Goal: Task Accomplishment & Management: Complete application form

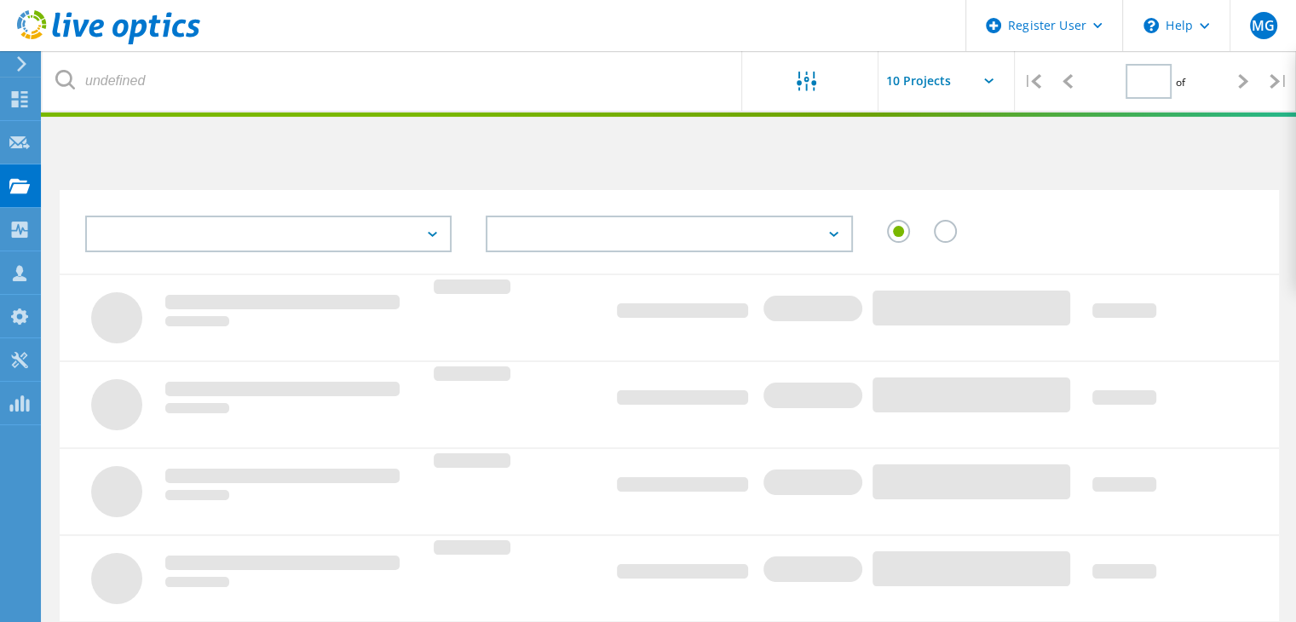
type input "2"
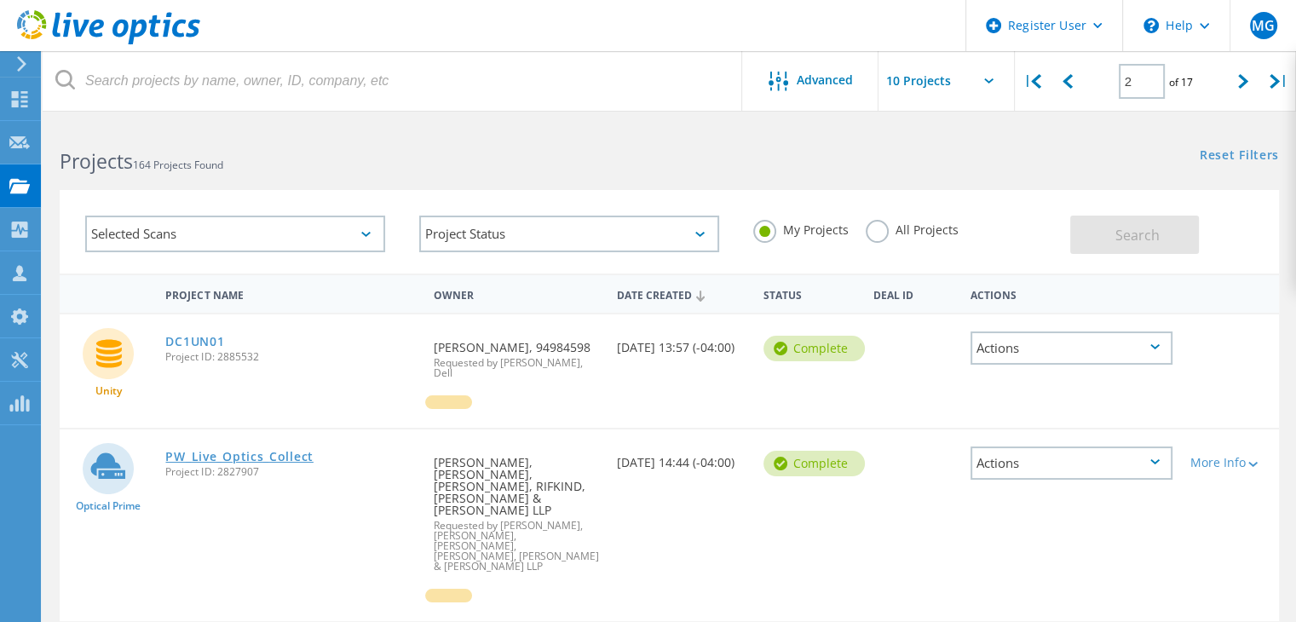
click at [300, 458] on link "PW_Live_Optics_Collect" at bounding box center [238, 457] width 147 height 12
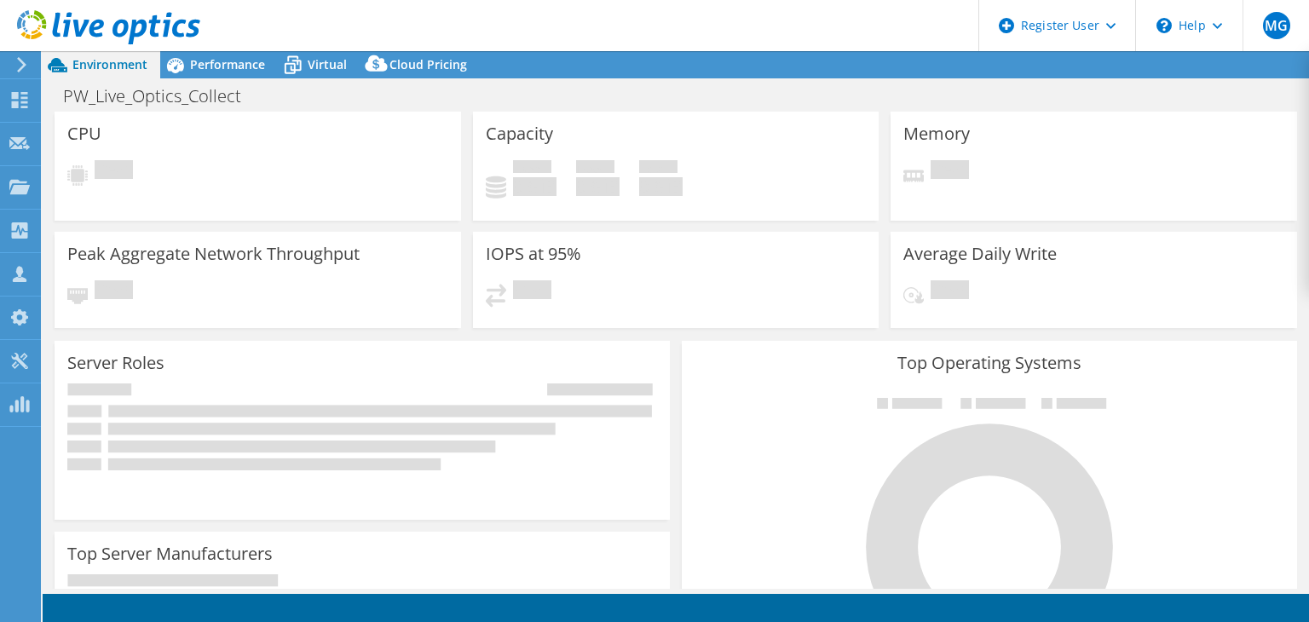
select select "USD"
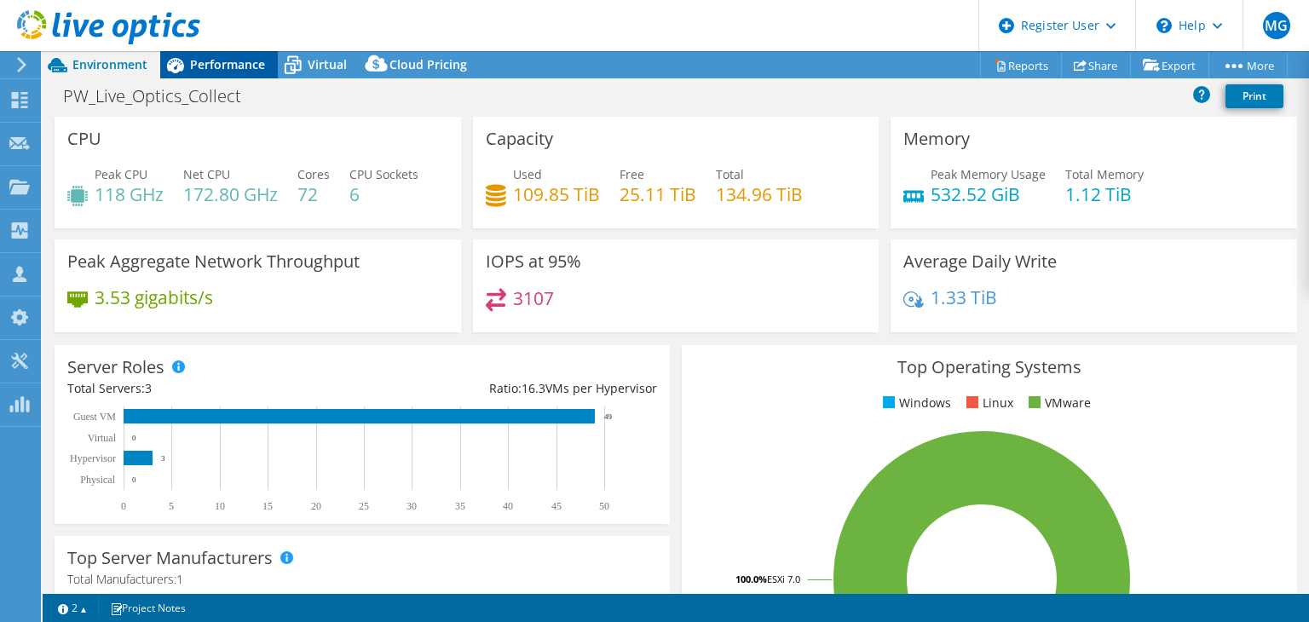
click at [245, 61] on span "Performance" at bounding box center [227, 64] width 75 height 16
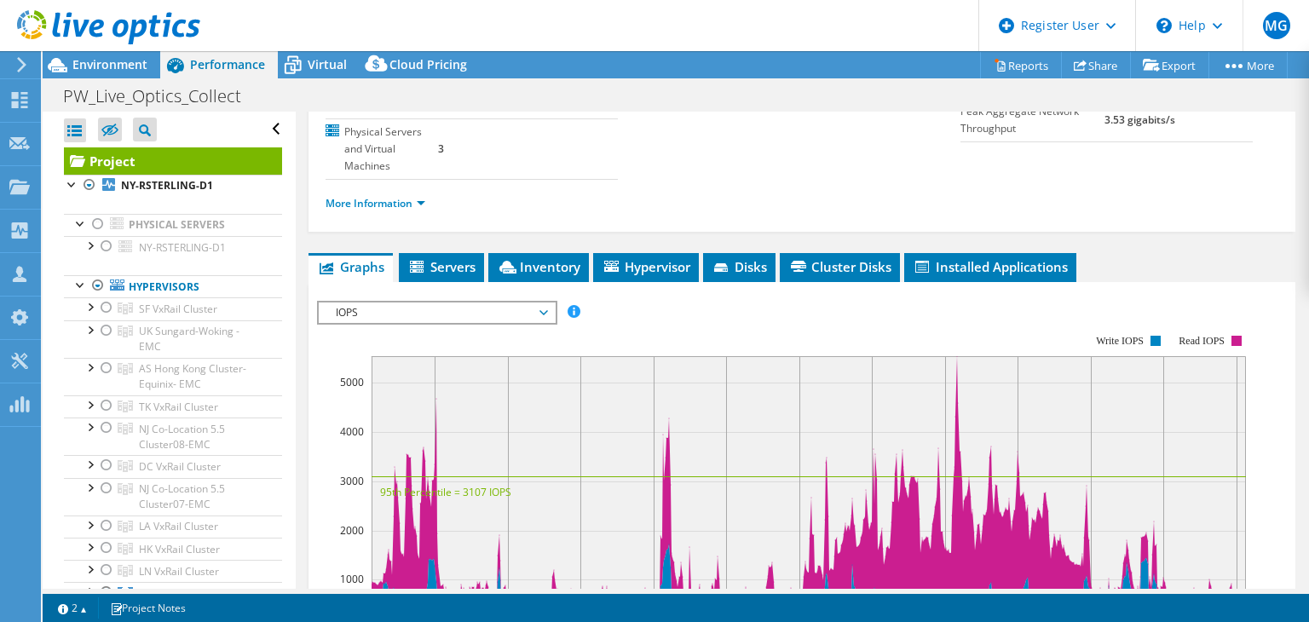
scroll to position [234, 0]
click at [832, 257] on span "Cluster Disks" at bounding box center [839, 265] width 103 height 17
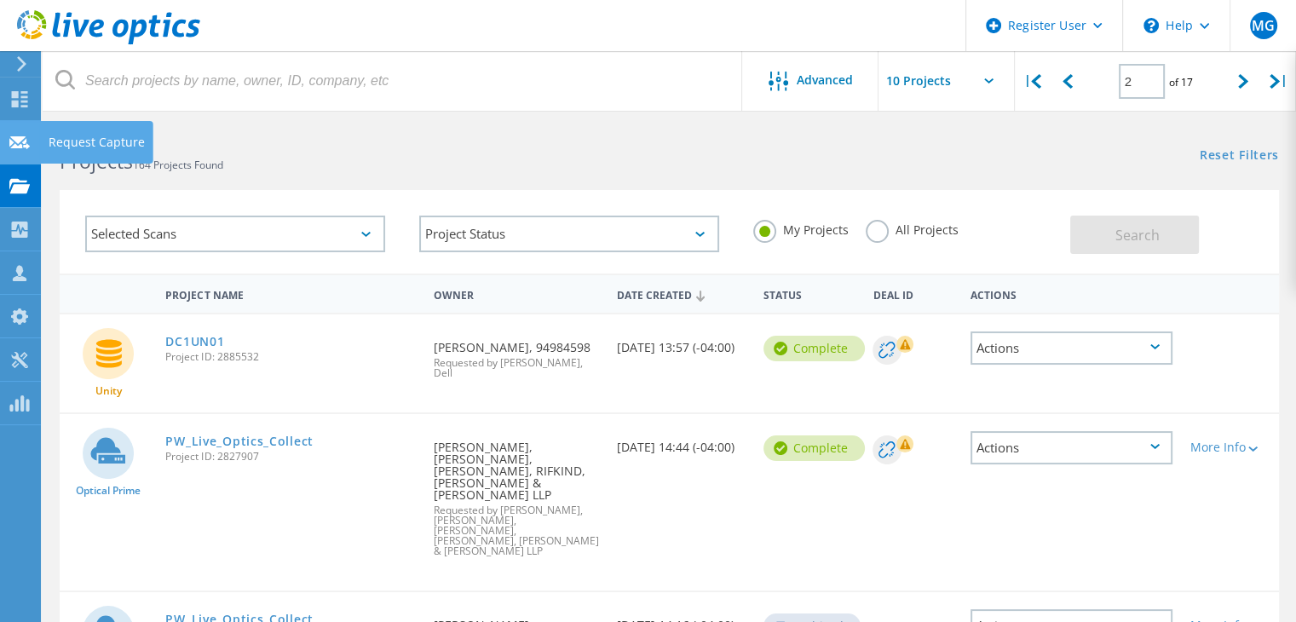
click at [13, 143] on icon at bounding box center [19, 143] width 20 height 16
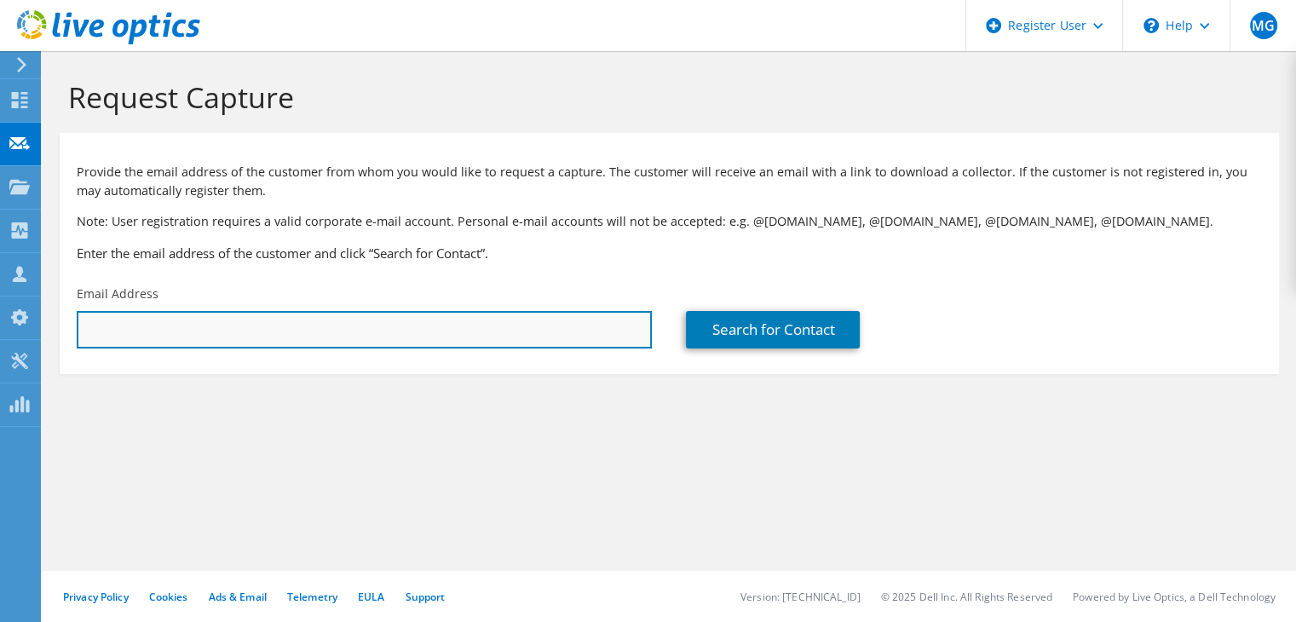
click at [174, 332] on input "text" at bounding box center [364, 329] width 575 height 37
type input "rsterling@paulweiss.com"
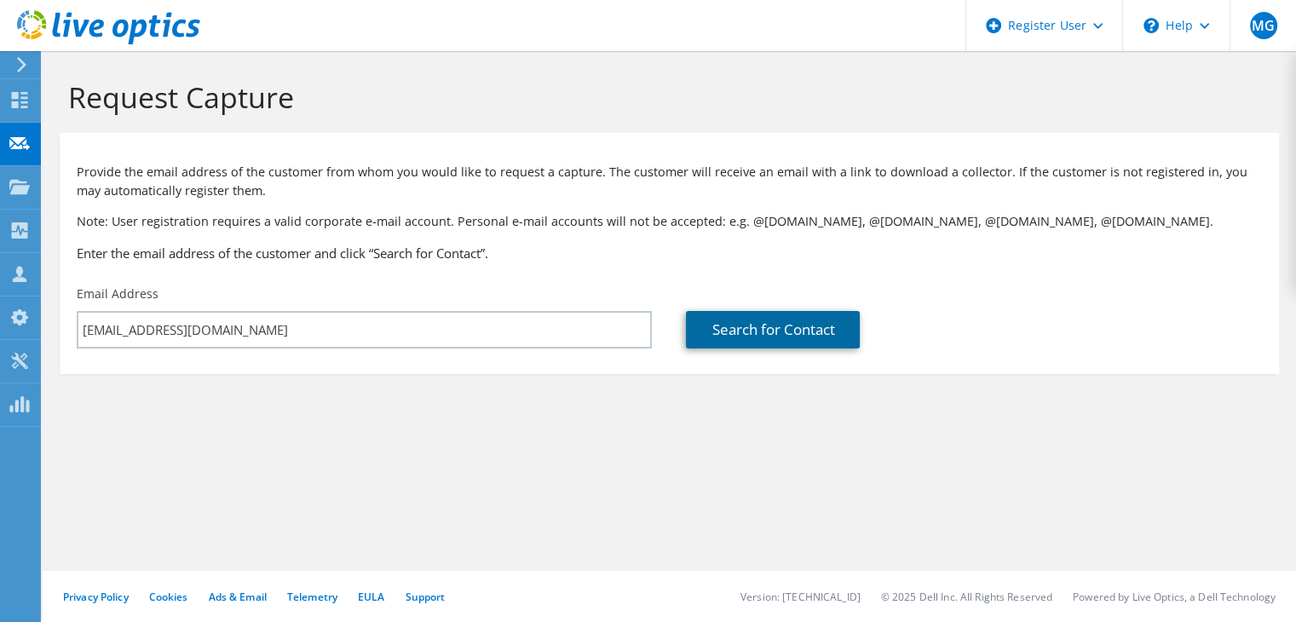
click at [828, 329] on link "Search for Contact" at bounding box center [773, 329] width 174 height 37
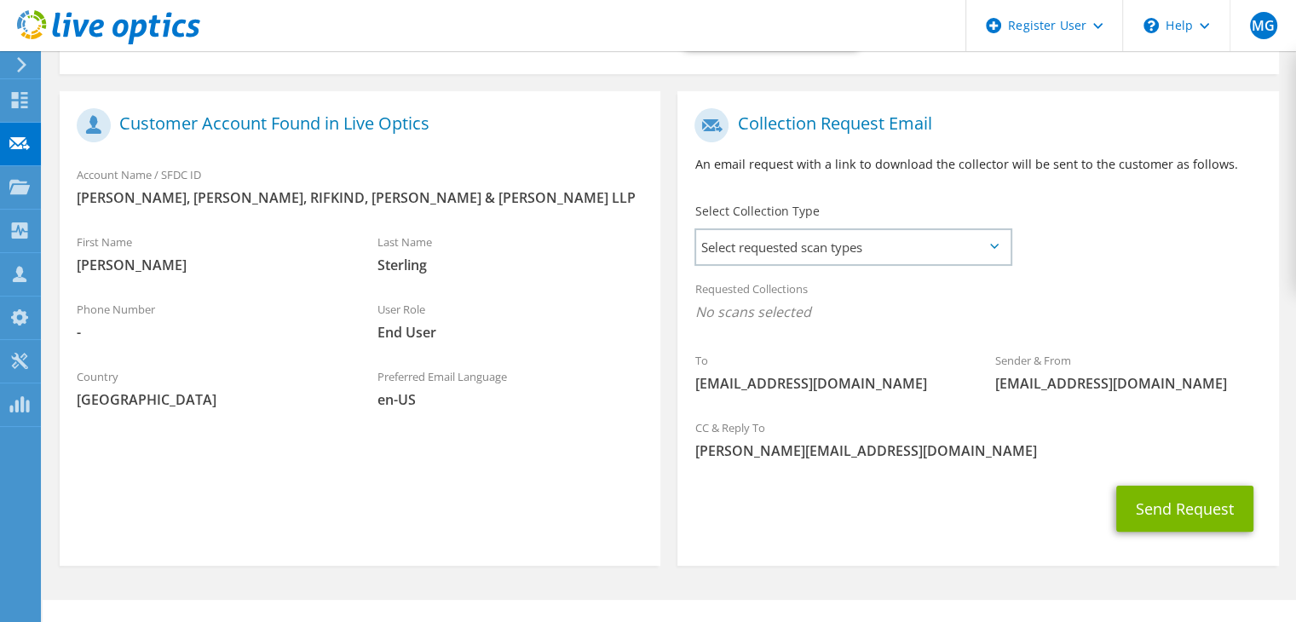
scroll to position [330, 0]
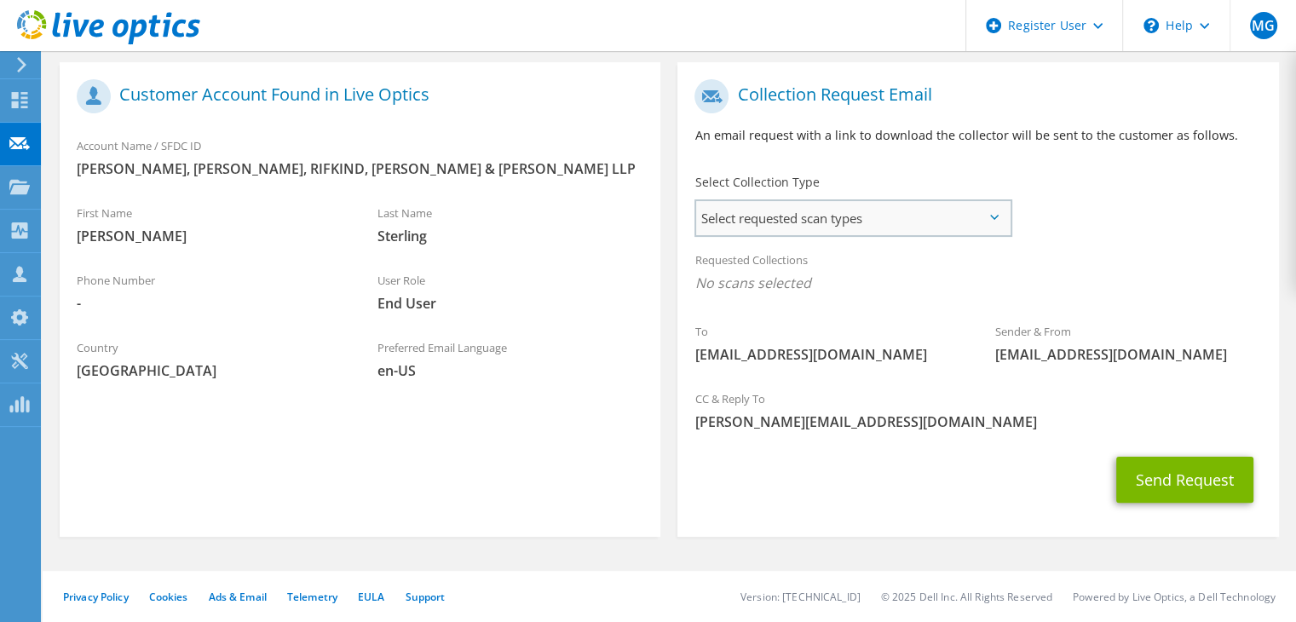
click at [859, 212] on span "Select requested scan types" at bounding box center [853, 218] width 314 height 34
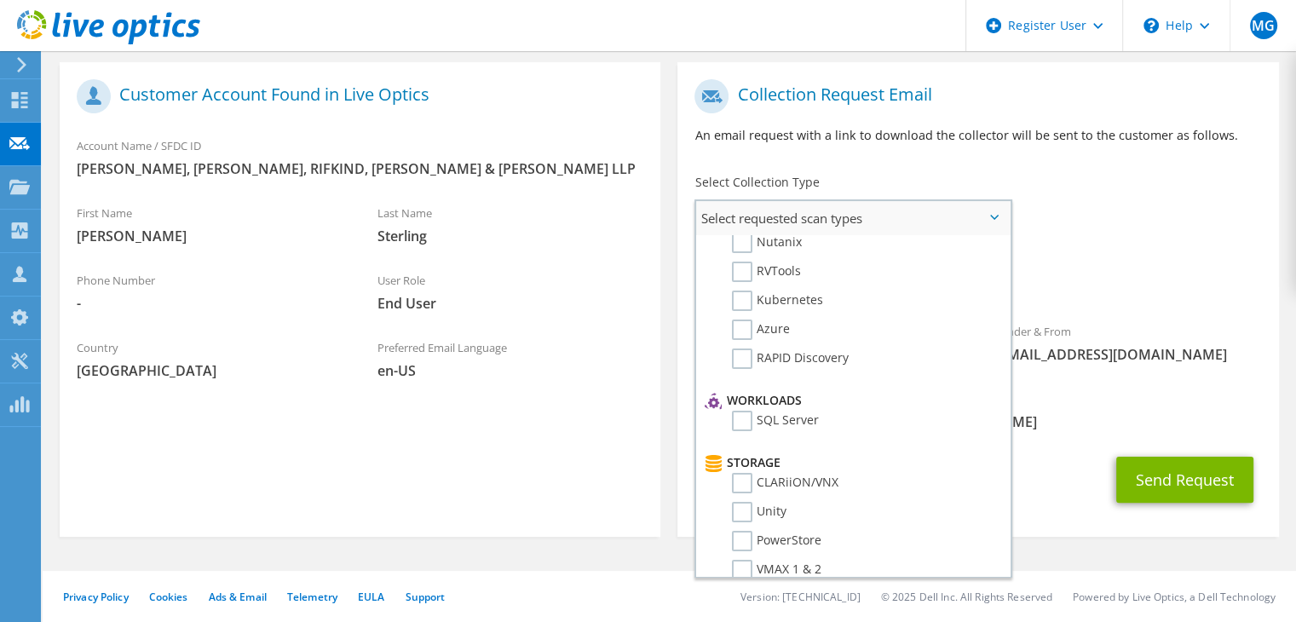
scroll to position [170, 0]
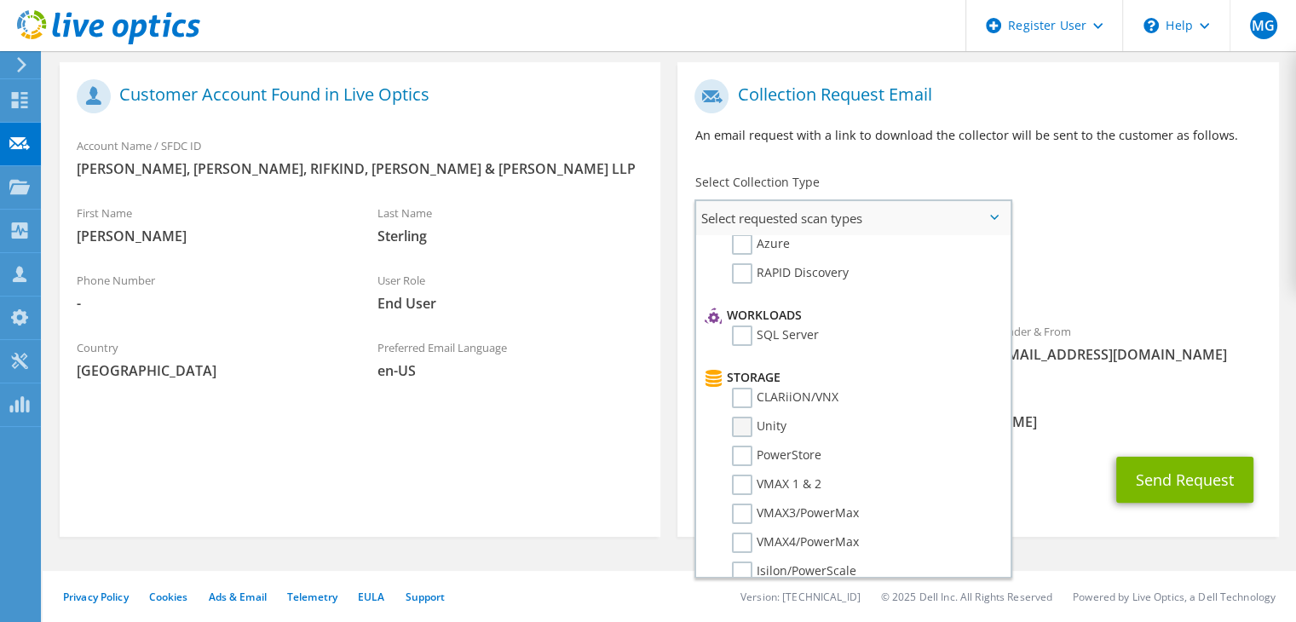
click at [781, 417] on label "Unity" at bounding box center [759, 427] width 55 height 20
click at [0, 0] on input "Unity" at bounding box center [0, 0] width 0 height 0
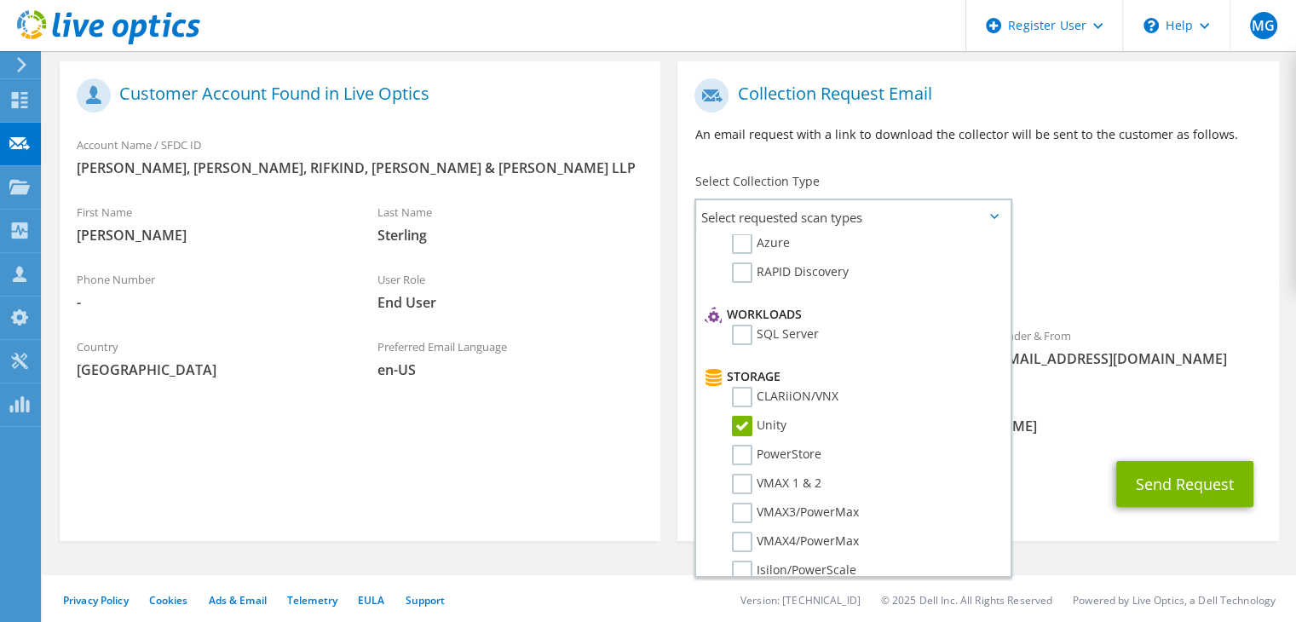
click at [1253, 241] on div "Requested Collections No scans selected Unity" at bounding box center [977, 275] width 601 height 68
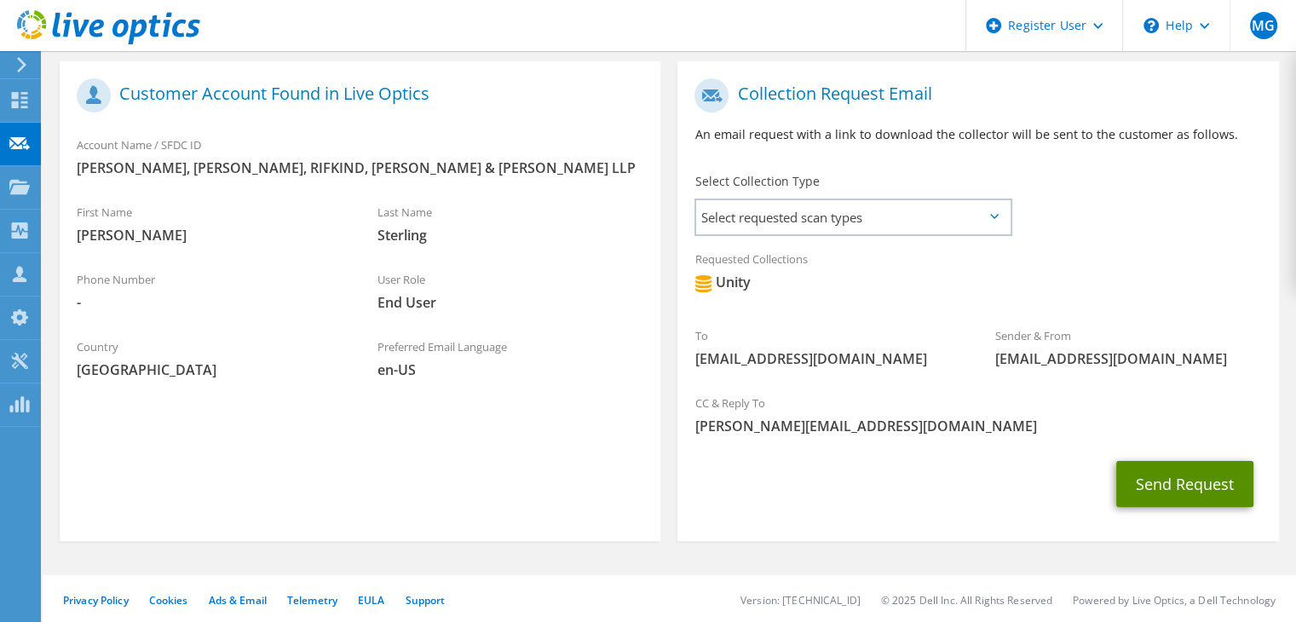
click at [1220, 494] on button "Send Request" at bounding box center [1184, 484] width 137 height 46
